Goal: Contribute content

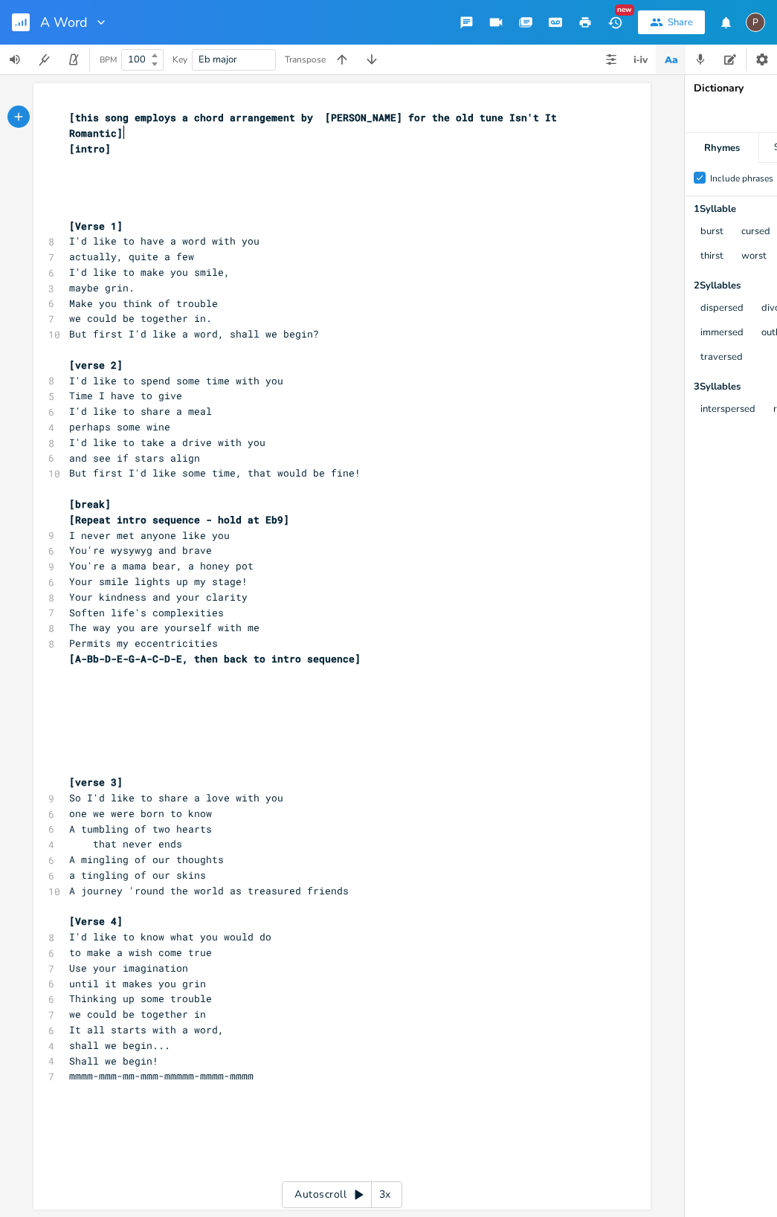
scroll to position [0, 1]
click at [14, 16] on rect "button" at bounding box center [21, 22] width 18 height 18
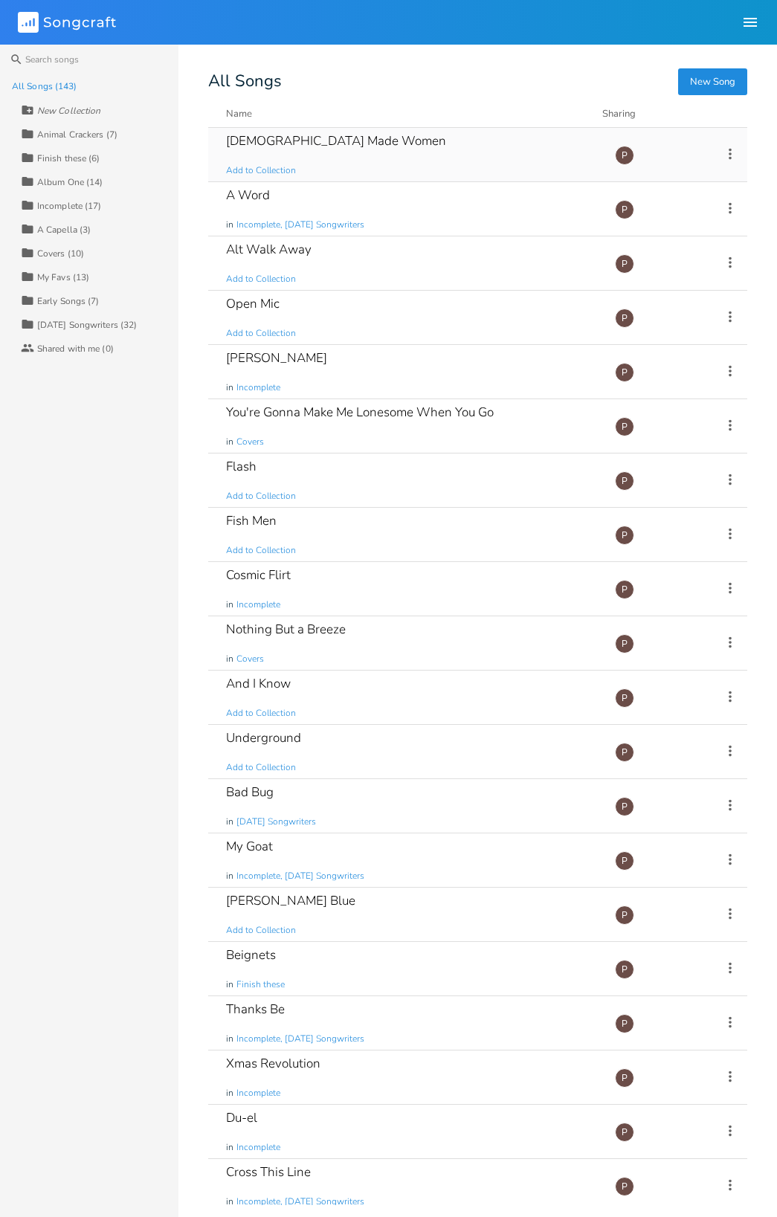
drag, startPoint x: 242, startPoint y: 158, endPoint x: 233, endPoint y: 158, distance: 9.0
click at [242, 158] on div "[DEMOGRAPHIC_DATA] Made Women Add to Collection" at bounding box center [411, 155] width 371 height 54
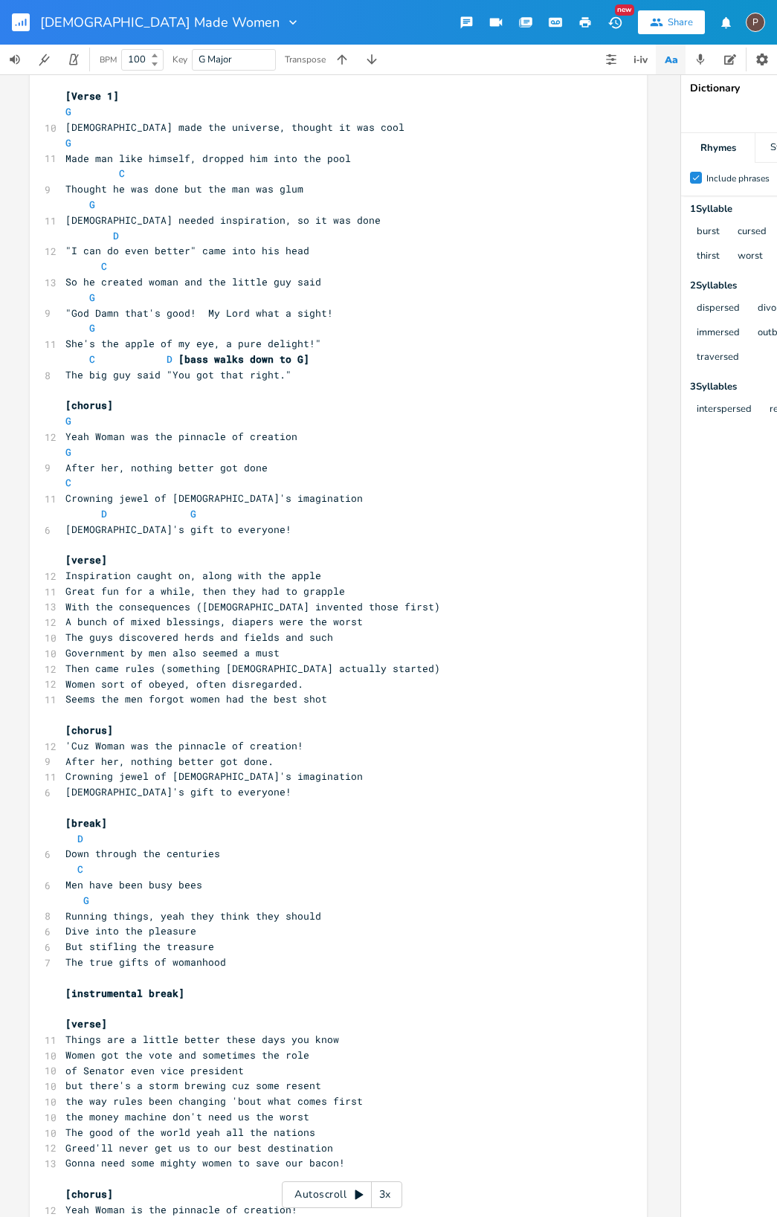
scroll to position [205, 0]
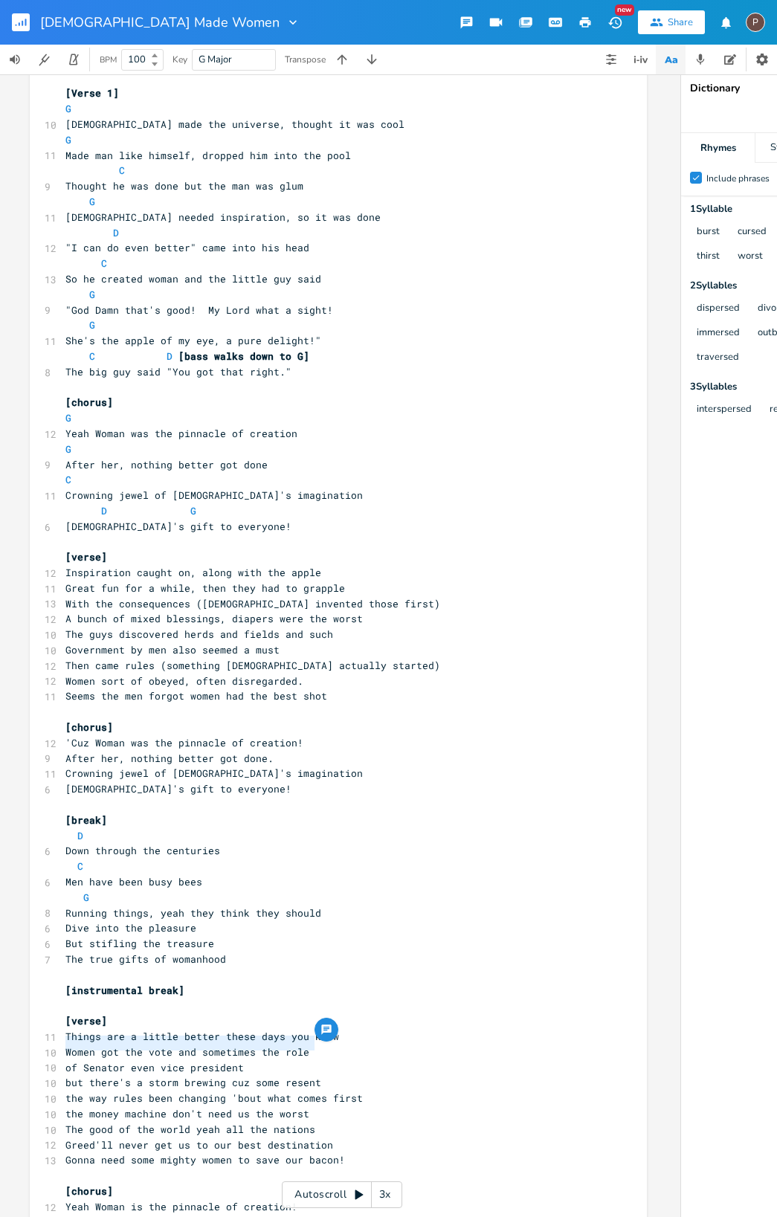
drag, startPoint x: 311, startPoint y: 1046, endPoint x: 61, endPoint y: 1043, distance: 249.8
click at [62, 1075] on pre "but there's a storm brewing cuz some resent" at bounding box center [330, 1083] width 537 height 16
type textarea "should'a been real good, but some"
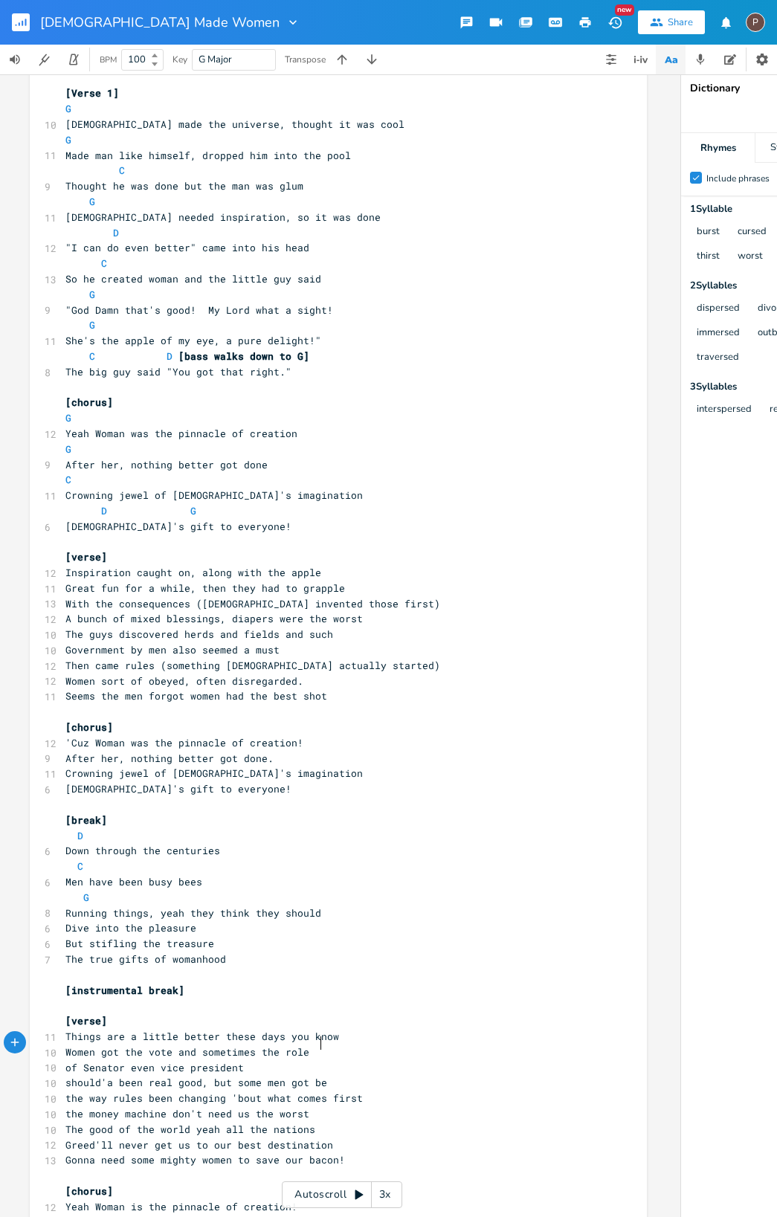
type textarea "me men got bent"
click at [170, 1076] on span "should'a been real good, but some men got bent" at bounding box center [202, 1082] width 274 height 13
type textarea "news"
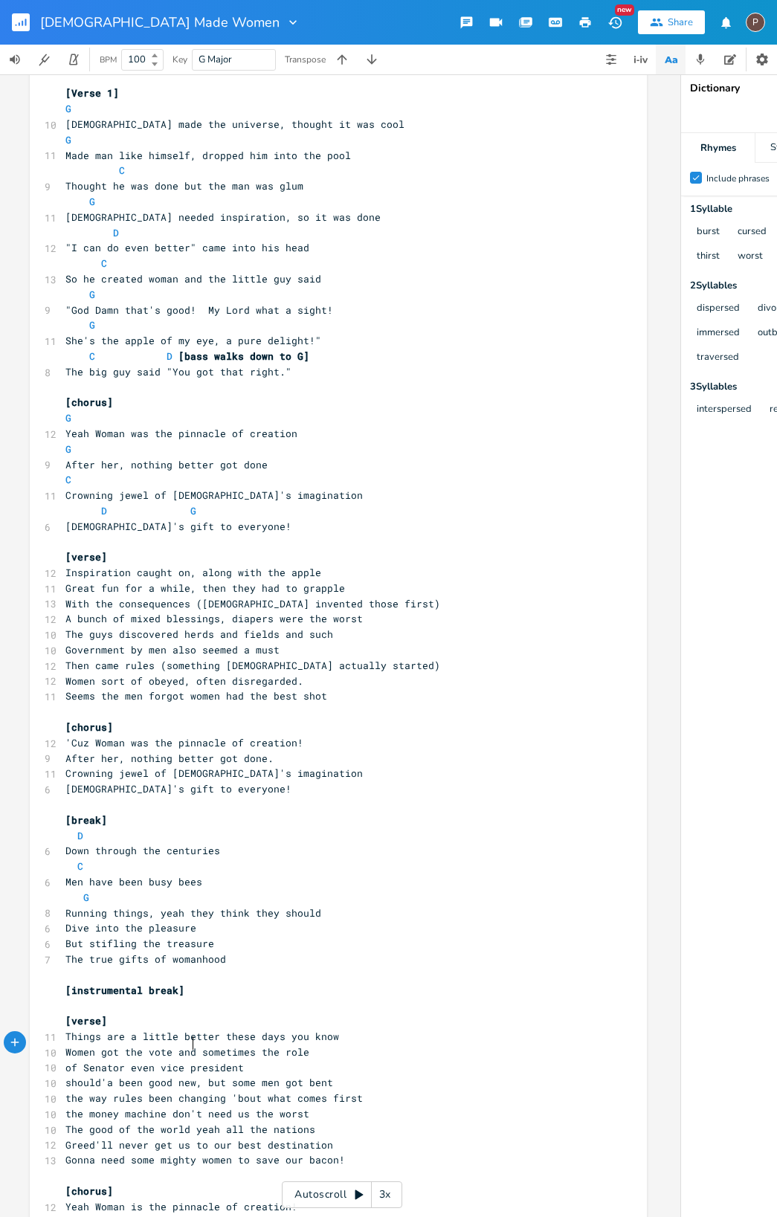
scroll to position [0, 22]
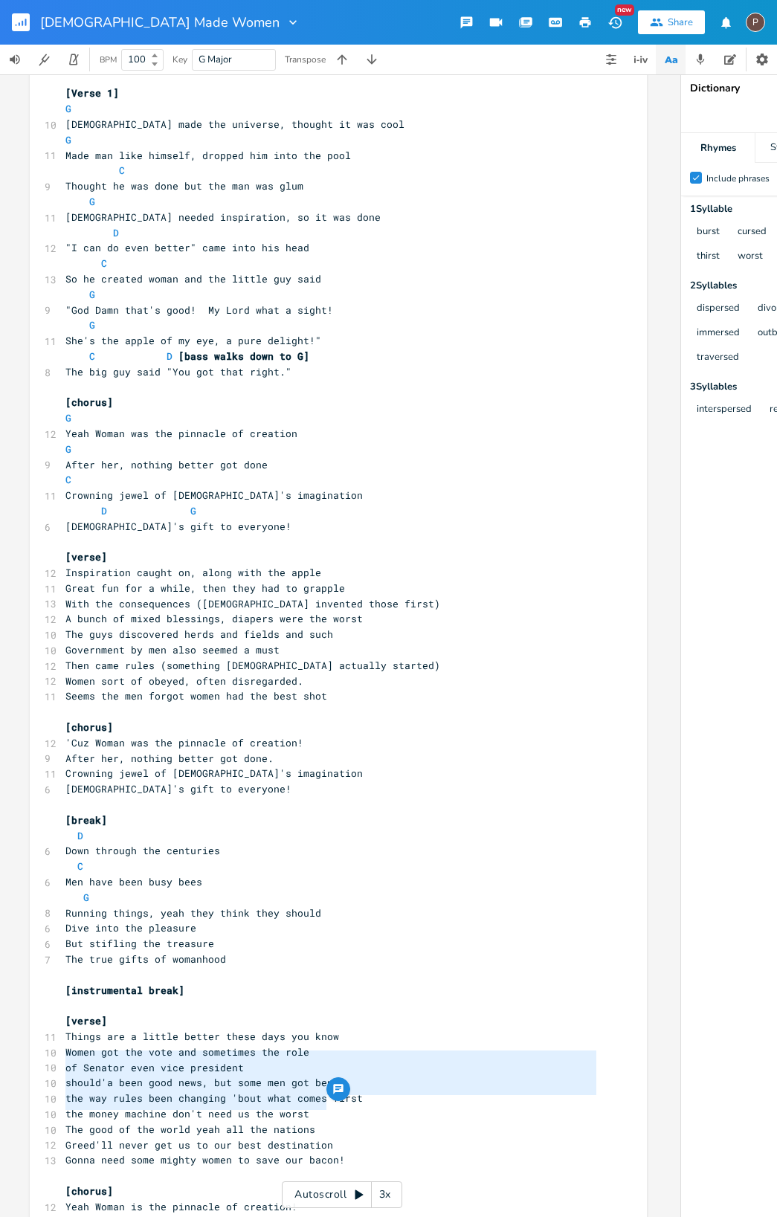
drag, startPoint x: 59, startPoint y: 1056, endPoint x: 319, endPoint y: 1104, distance: 264.7
click at [320, 1104] on div "[intro] [bass rif - F - F# - G - Bb - B - D -E - G - E - D -B repeat] ​ [Verse …" at bounding box center [330, 673] width 537 height 1268
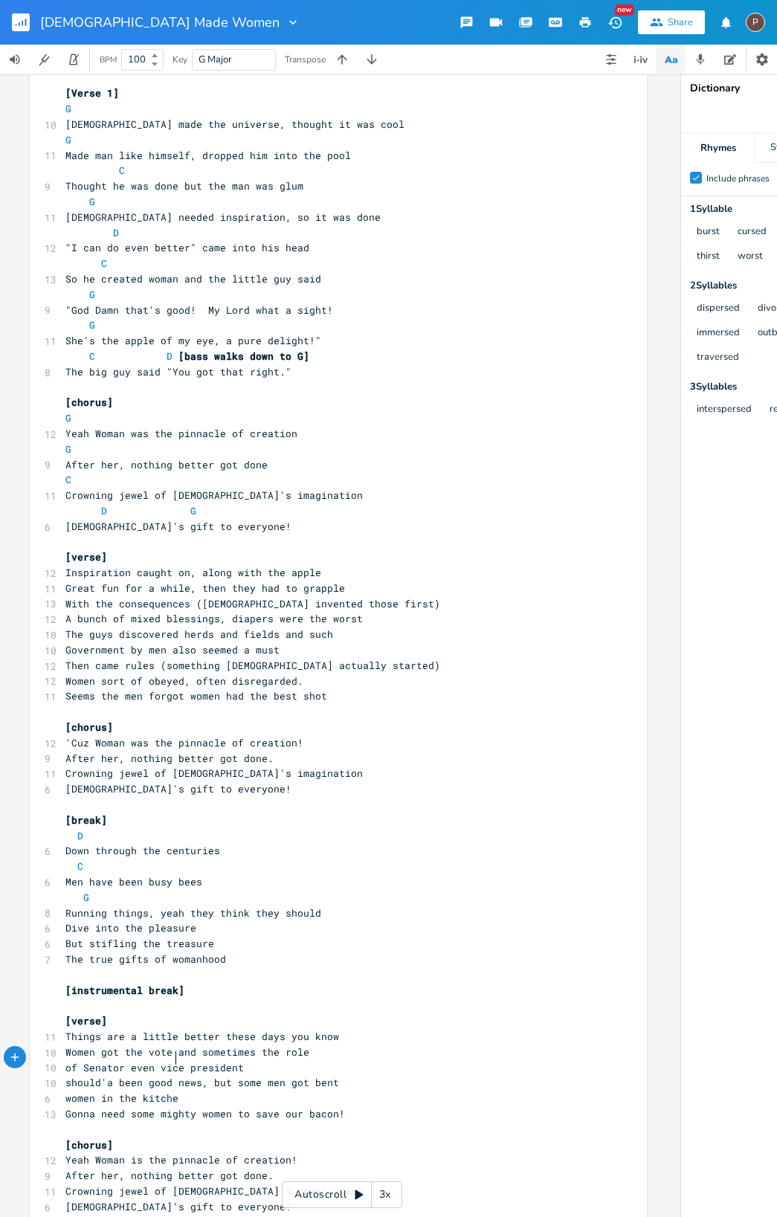
scroll to position [0, 78]
type textarea "women in the kitchen they toa"
type textarea "tally get"
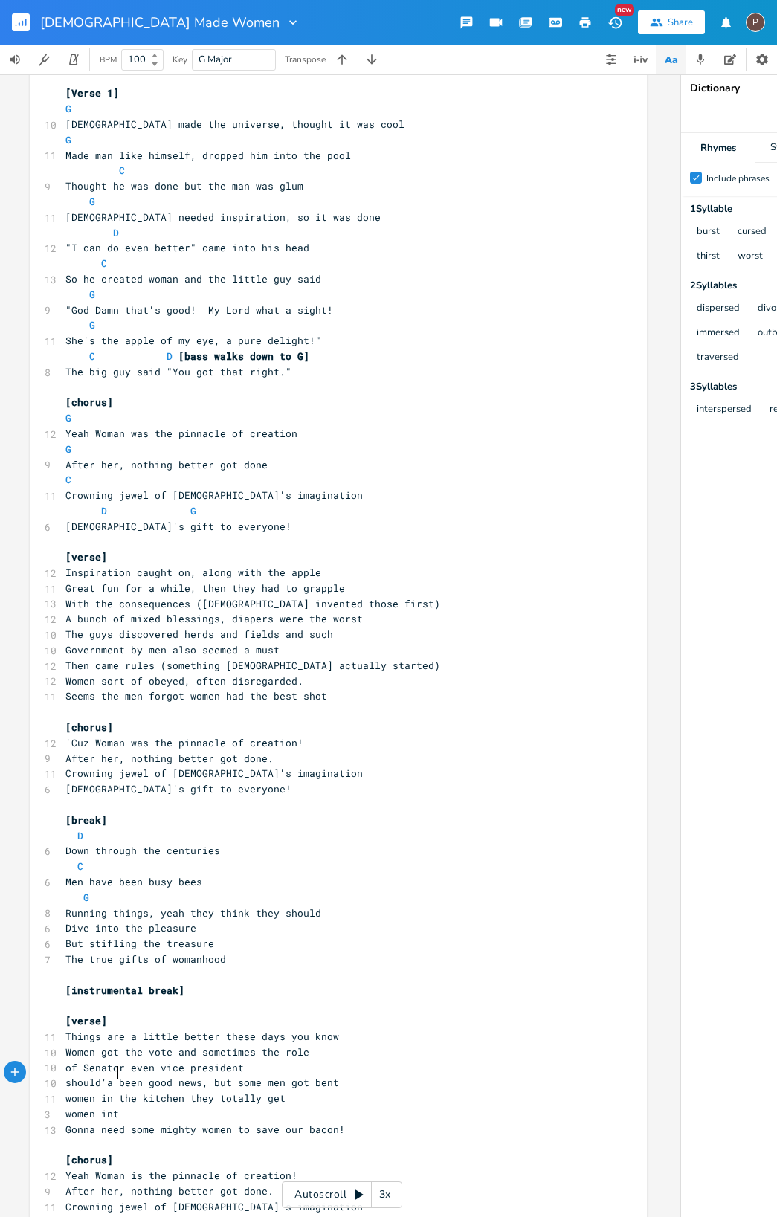
type textarea "women int he"
type textarea "the bedroom even better yet"
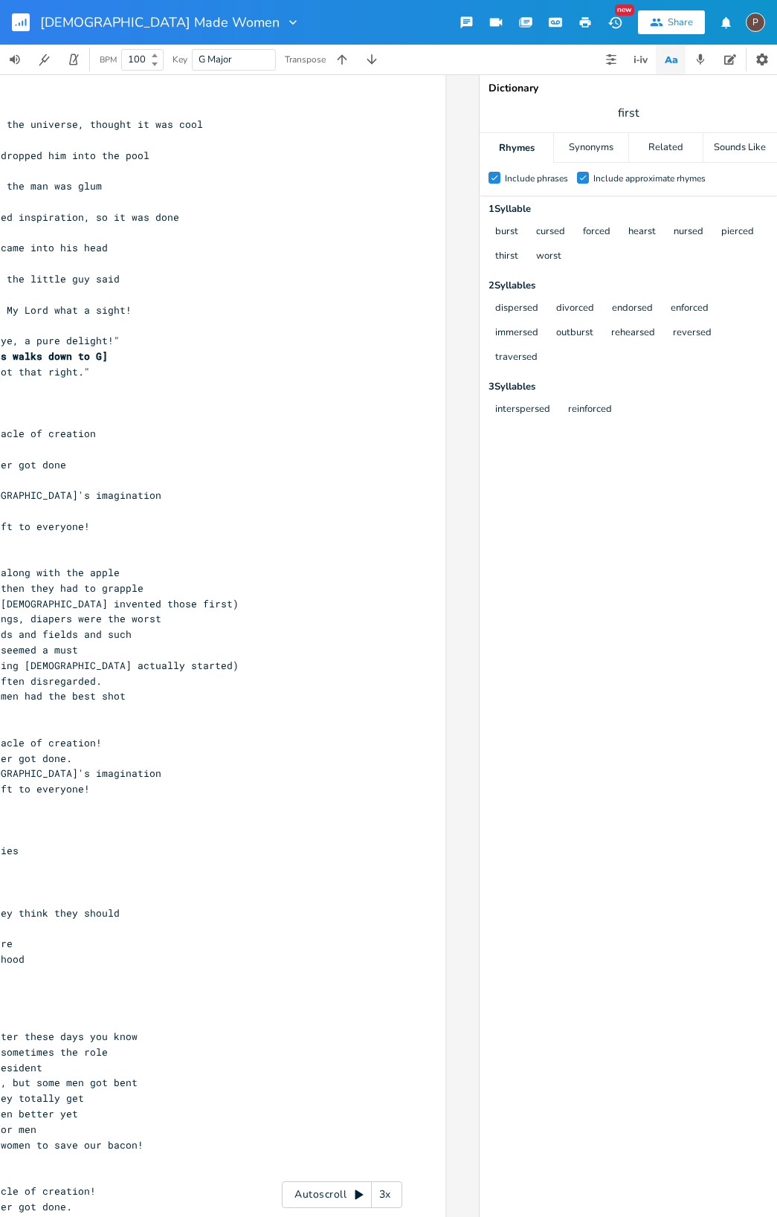
scroll to position [0, 205]
type textarea "but women makin rules for men"
drag, startPoint x: 639, startPoint y: 113, endPoint x: 594, endPoint y: 112, distance: 44.6
click at [608, 112] on span "first" at bounding box center [628, 113] width 297 height 27
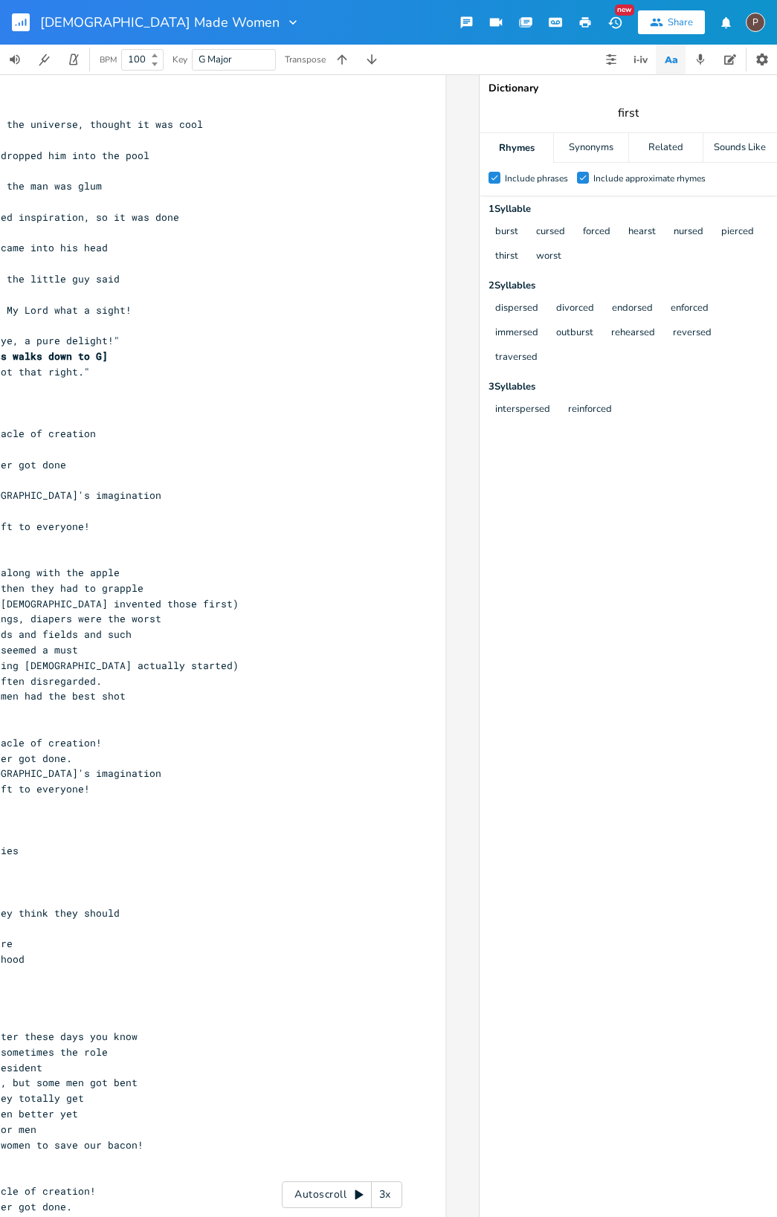
scroll to position [0, 1]
type input "bacon"
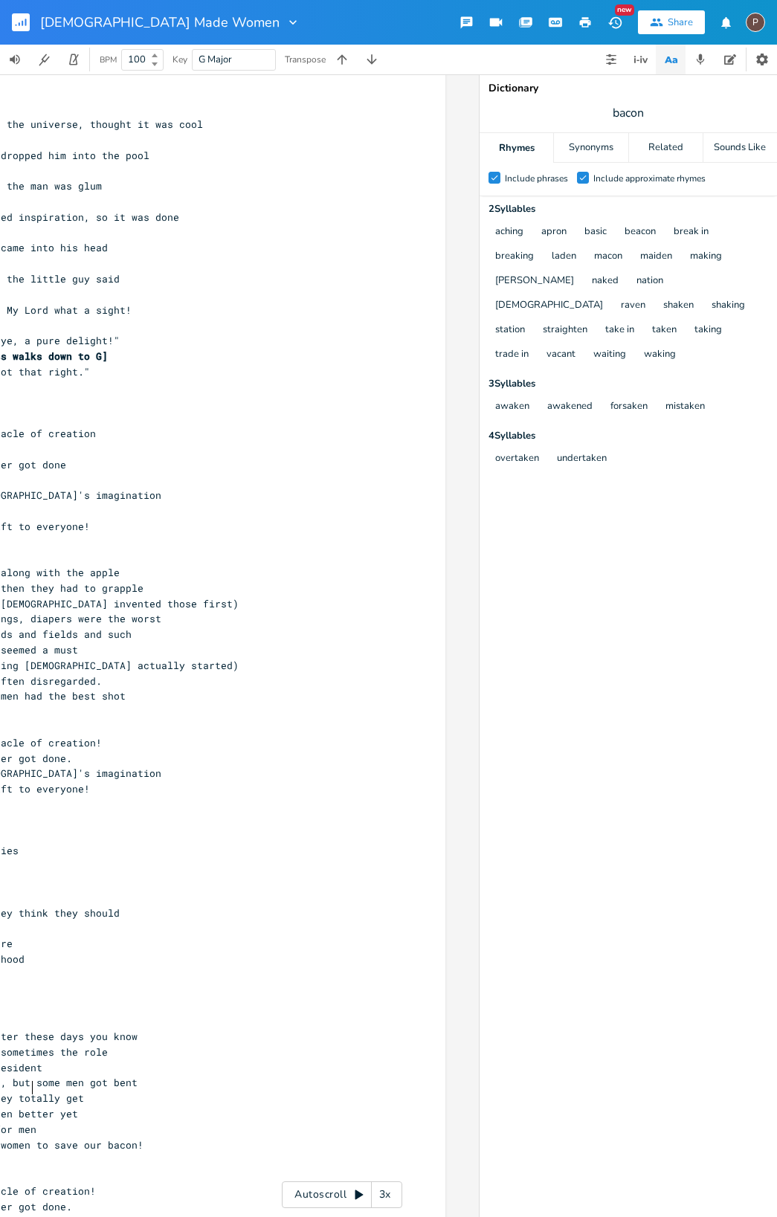
click at [66, 1122] on pre "but women makin rules for men" at bounding box center [129, 1130] width 537 height 16
type textarea ", an"
type textarea "in't that pagaan"
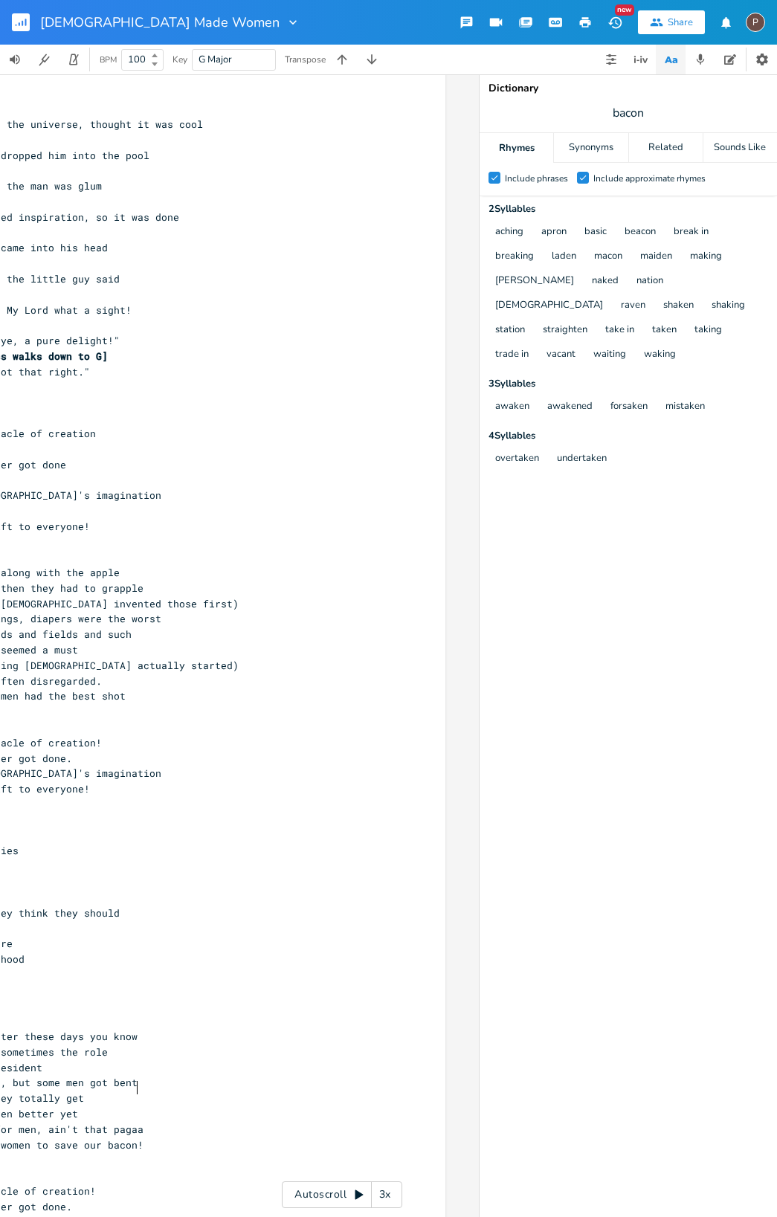
type textarea "a?"
type textarea "n?!"
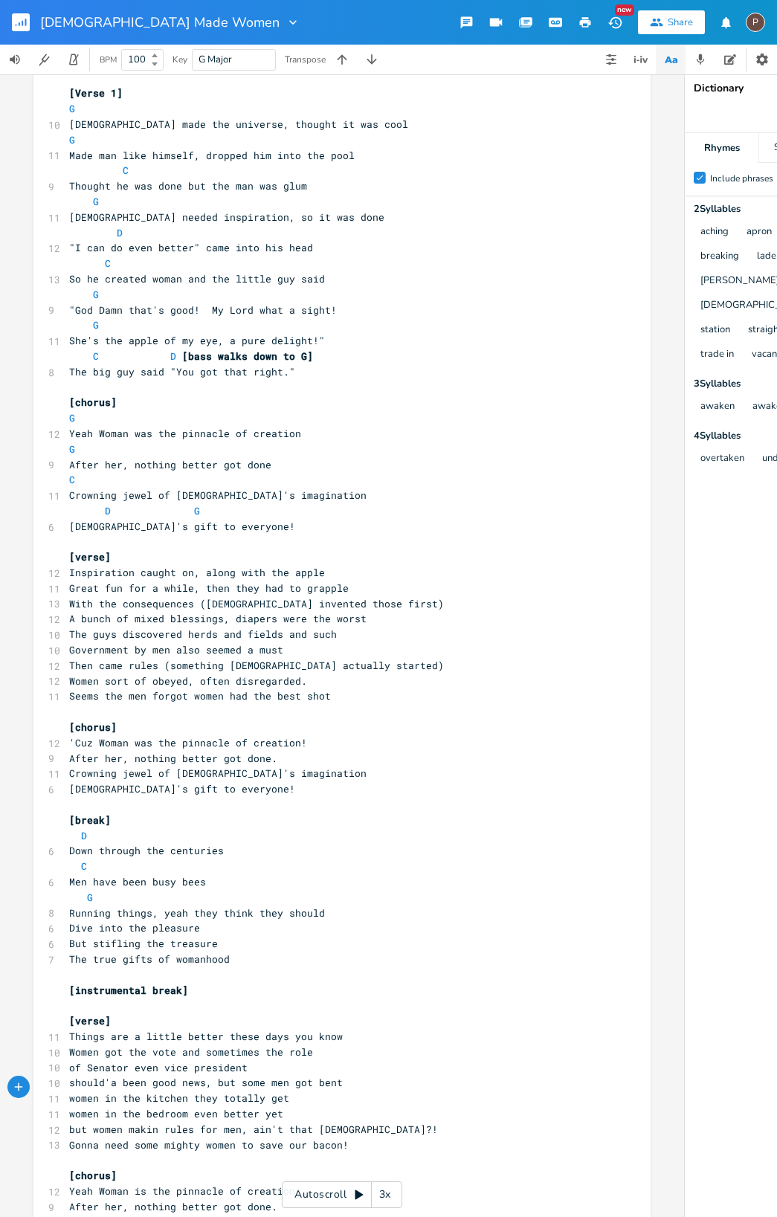
scroll to position [0, 0]
drag, startPoint x: 122, startPoint y: 1088, endPoint x: 229, endPoint y: 1090, distance: 107.1
click at [123, 1123] on span "but women makin rules for men, ain't that [DEMOGRAPHIC_DATA]?!" at bounding box center [253, 1129] width 369 height 13
